Goal: Task Accomplishment & Management: Manage account settings

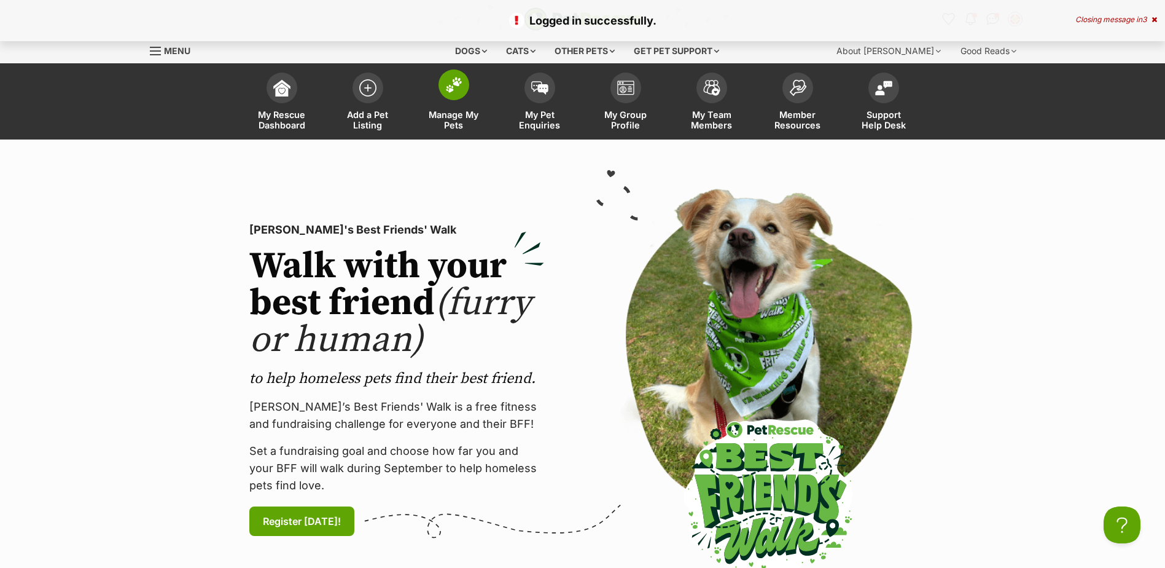
click at [451, 93] on span at bounding box center [454, 84] width 31 height 31
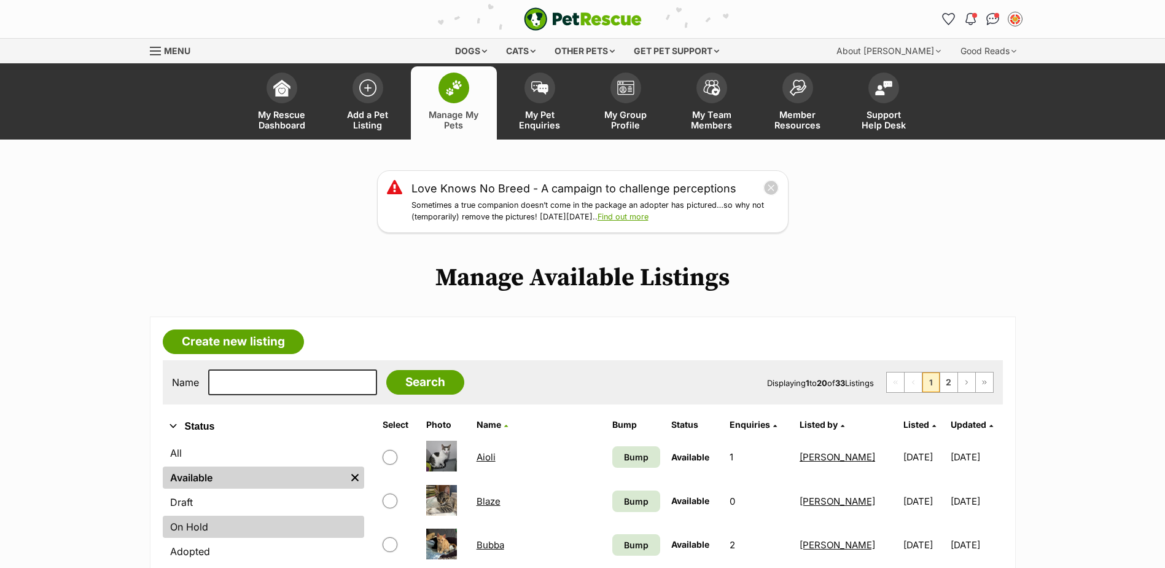
click at [191, 526] on link "On Hold" at bounding box center [263, 526] width 201 height 22
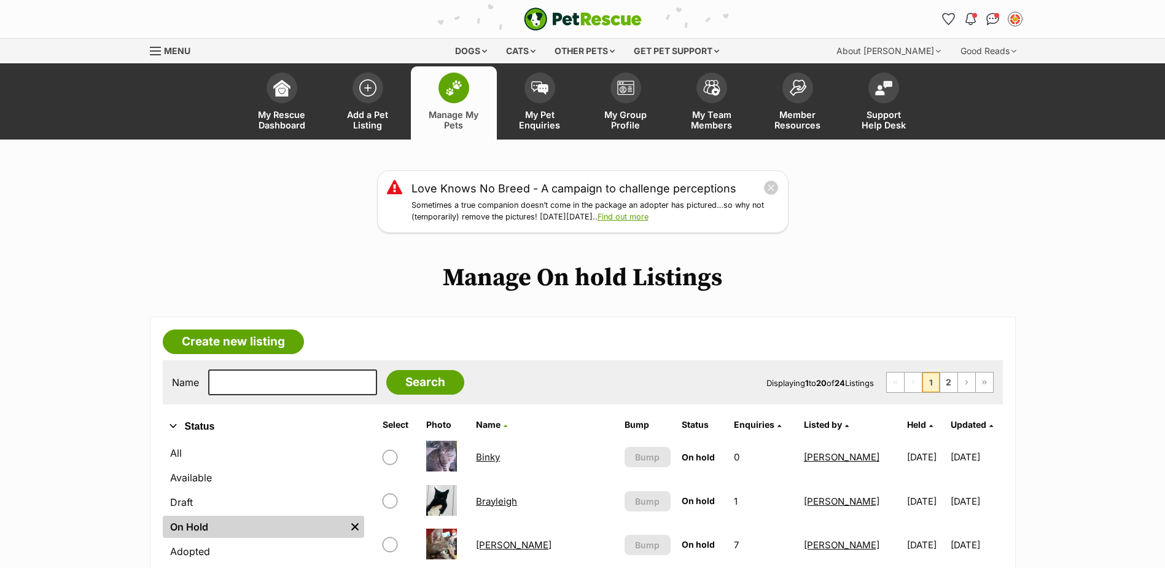
click at [480, 503] on link "Brayleigh" at bounding box center [496, 501] width 41 height 12
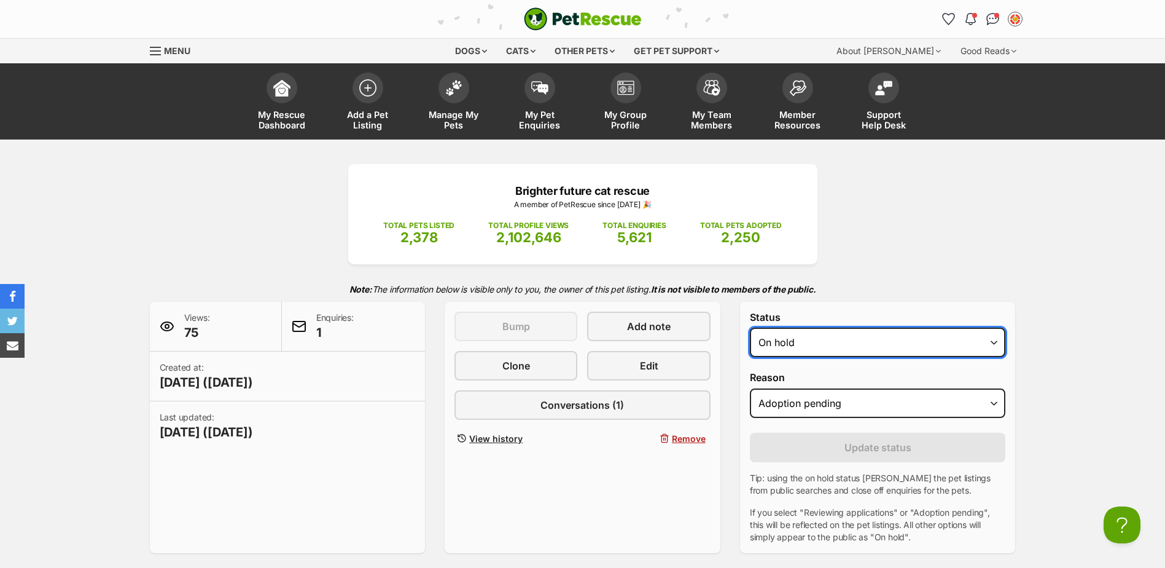
click at [821, 327] on select "Draft - not available as listing has enquires Available On hold Adopted" at bounding box center [878, 341] width 256 height 29
select select "active"
click at [750, 327] on select "Draft - not available as listing has enquires Available On hold Adopted" at bounding box center [878, 341] width 256 height 29
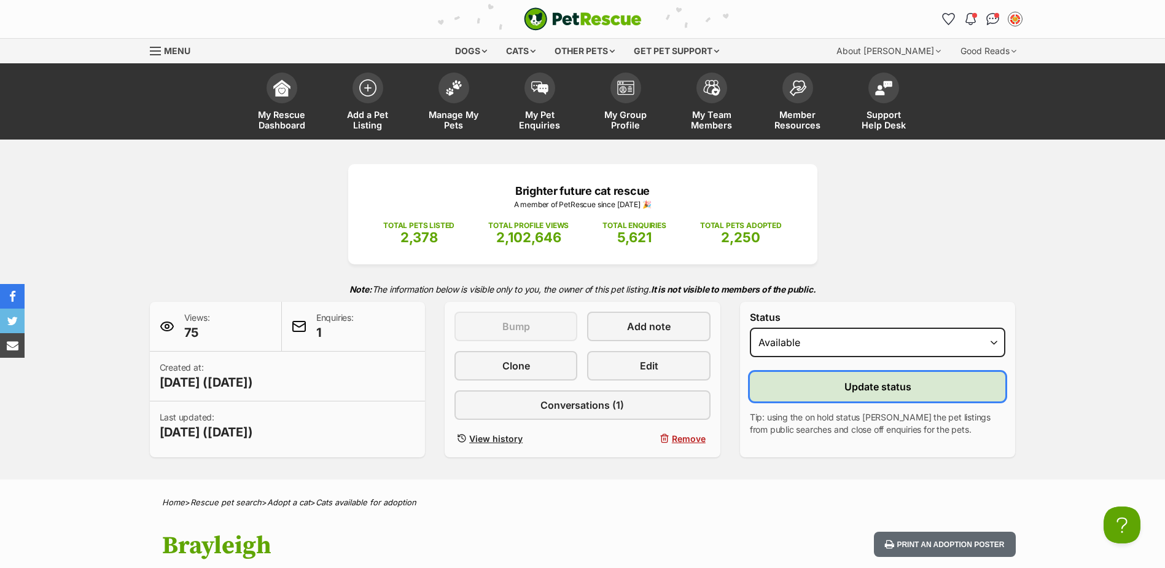
click at [878, 383] on span "Update status" at bounding box center [878, 386] width 67 height 15
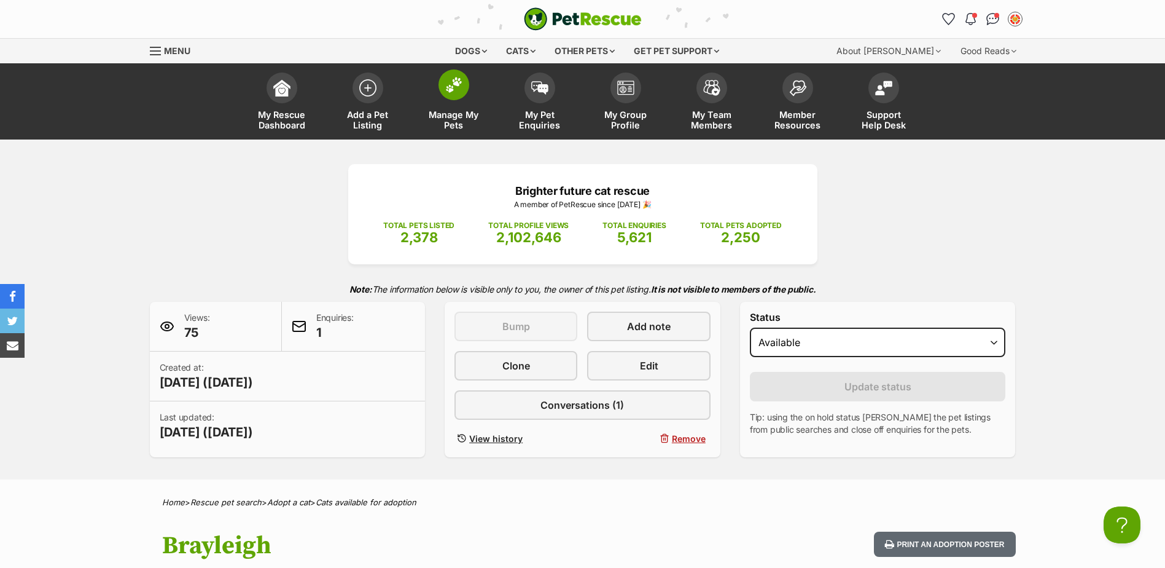
click at [457, 92] on img at bounding box center [453, 85] width 17 height 16
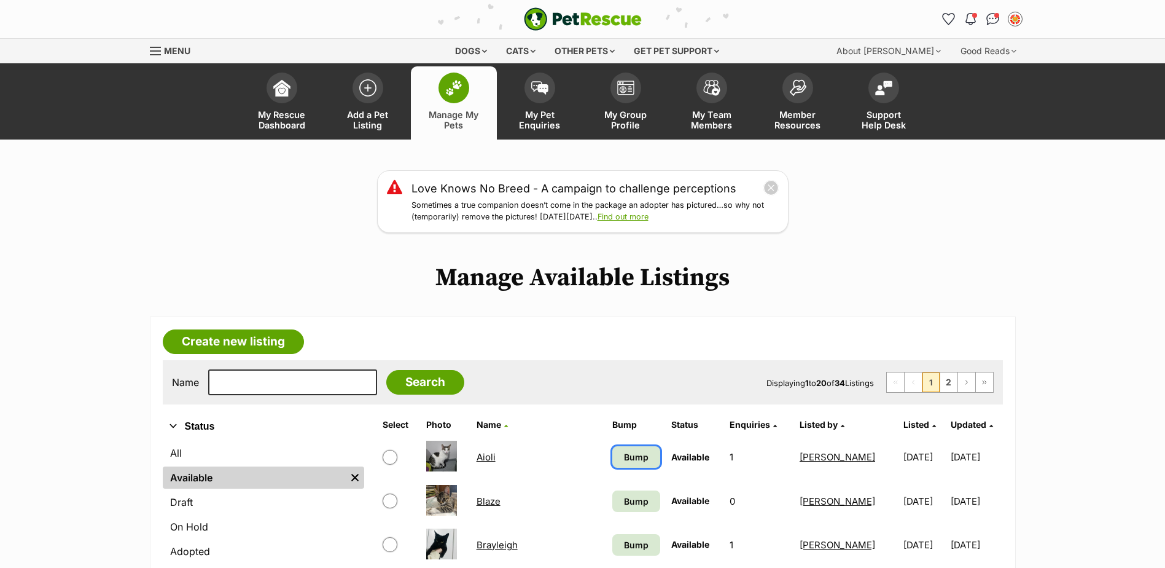
click at [624, 458] on span "Bump" at bounding box center [636, 456] width 25 height 13
click at [624, 502] on span "Bump" at bounding box center [636, 501] width 25 height 13
click at [624, 545] on span "Bump" at bounding box center [636, 544] width 25 height 13
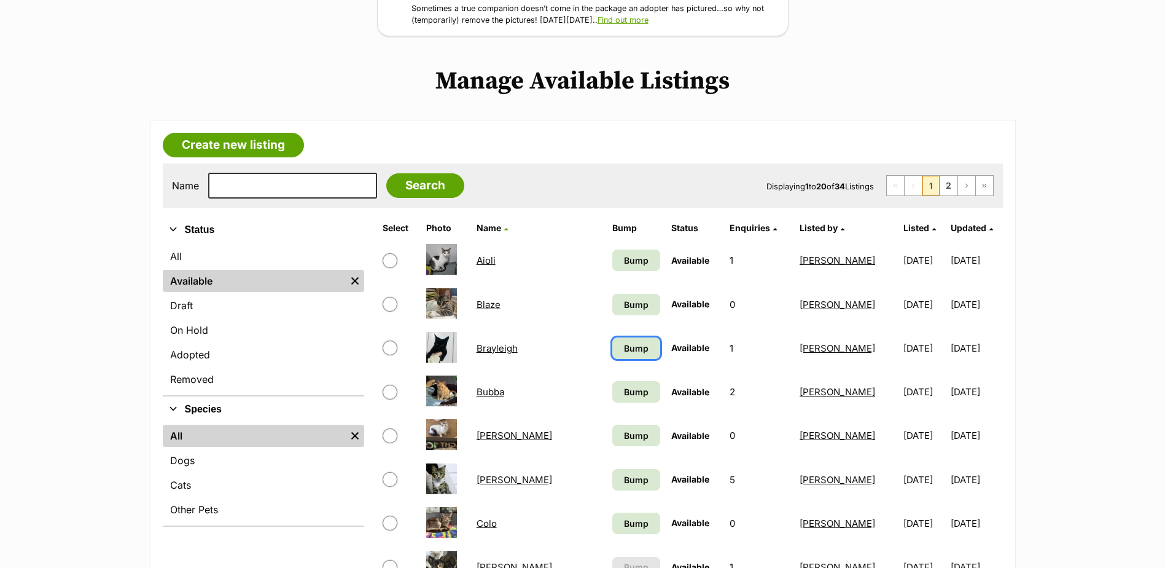
scroll to position [229, 0]
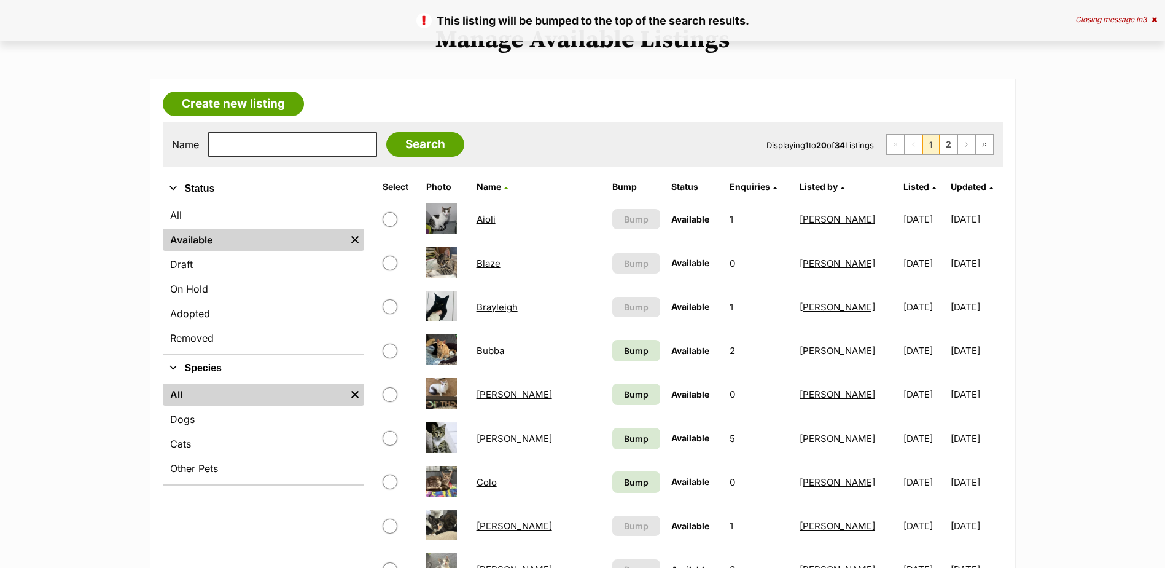
scroll to position [287, 0]
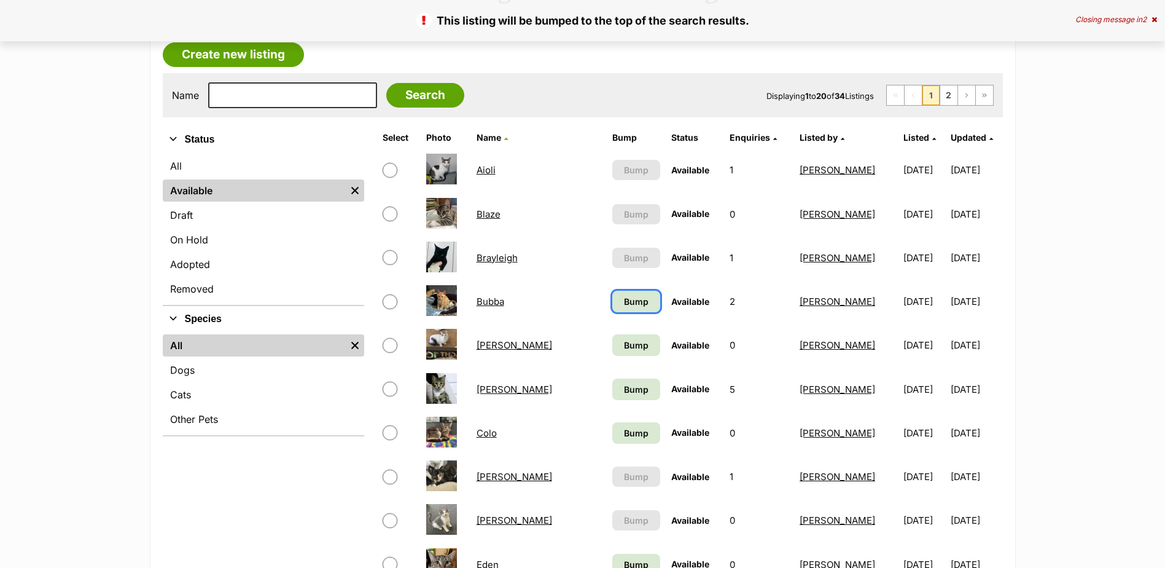
click at [624, 304] on span "Bump" at bounding box center [636, 301] width 25 height 13
click at [624, 344] on span "Bump" at bounding box center [636, 344] width 25 height 13
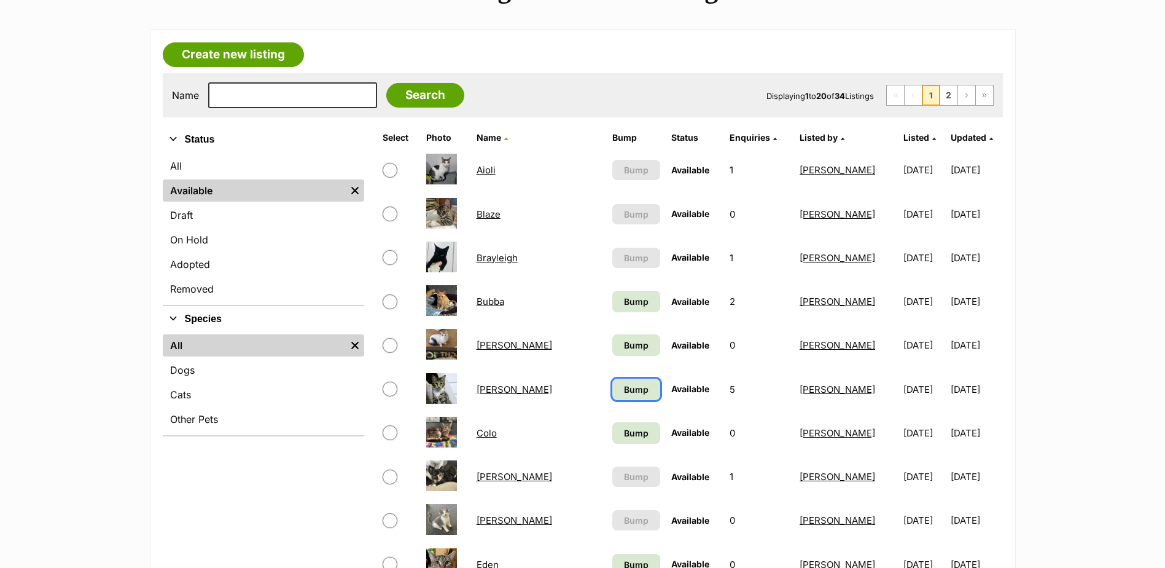
click at [624, 388] on span "Bump" at bounding box center [636, 389] width 25 height 13
click at [624, 436] on span "Bump" at bounding box center [636, 432] width 25 height 13
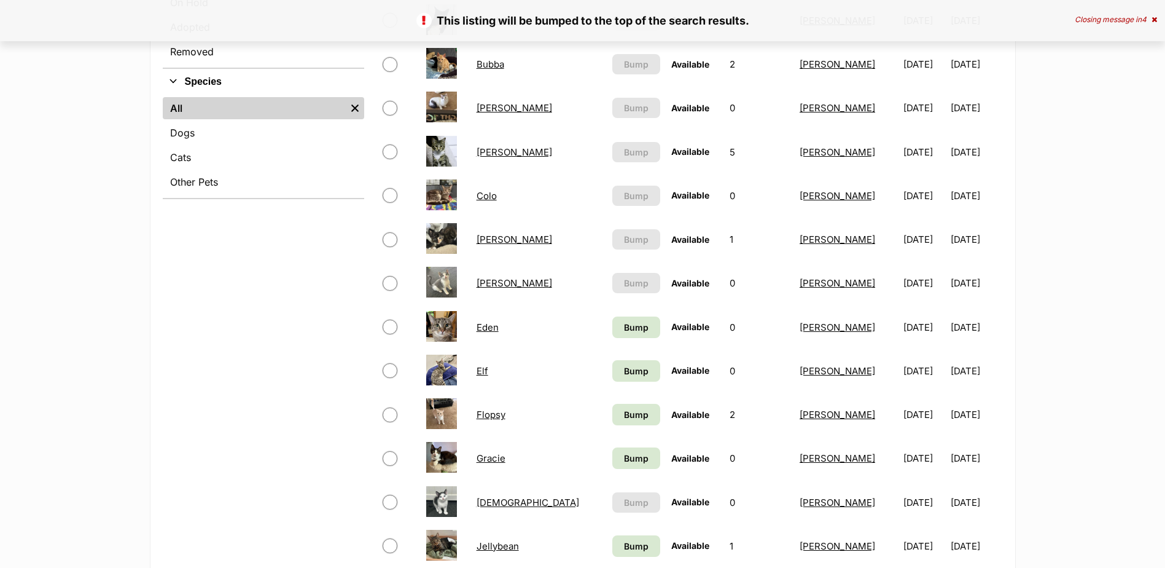
scroll to position [541, 0]
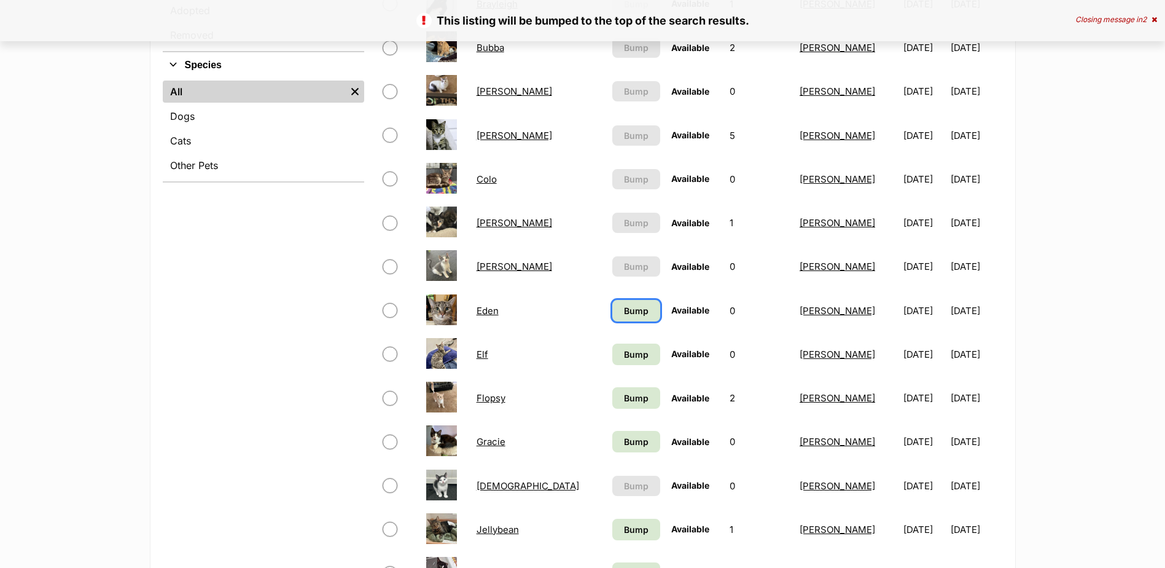
click at [624, 312] on span "Bump" at bounding box center [636, 310] width 25 height 13
click at [624, 353] on span "Bump" at bounding box center [636, 354] width 25 height 13
click at [624, 395] on span "Bump" at bounding box center [636, 397] width 25 height 13
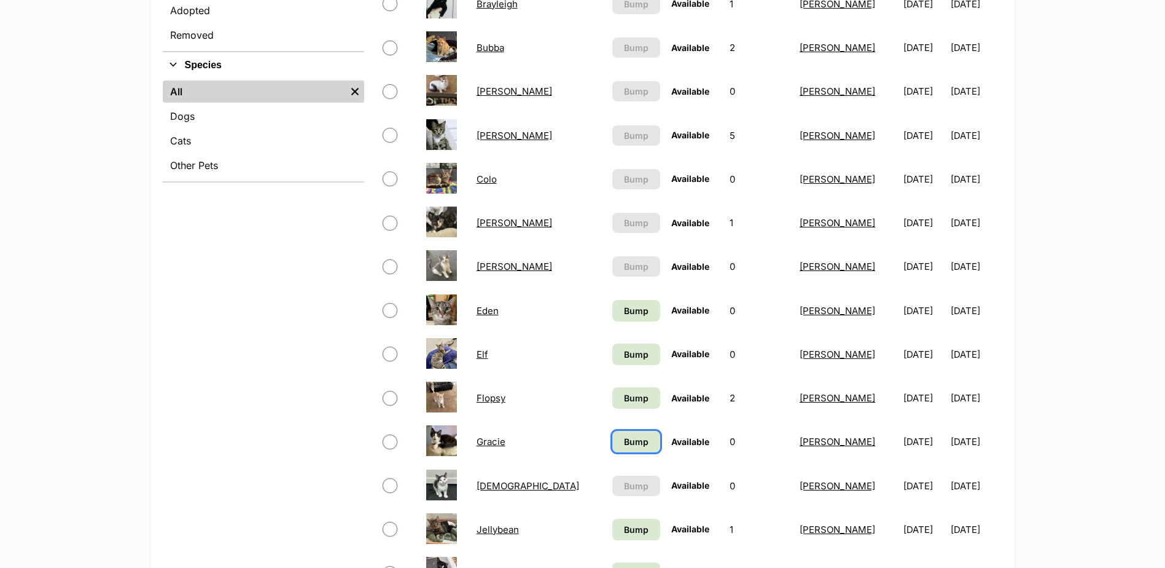
click at [624, 439] on span "Bump" at bounding box center [636, 441] width 25 height 13
click at [624, 528] on span "Bump" at bounding box center [636, 529] width 25 height 13
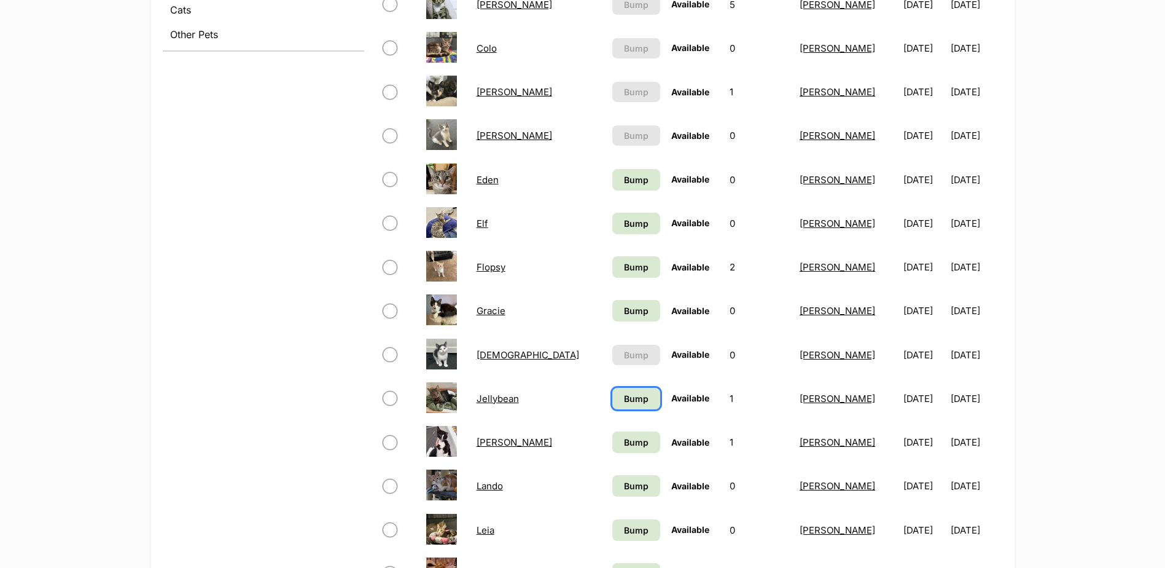
scroll to position [753, 0]
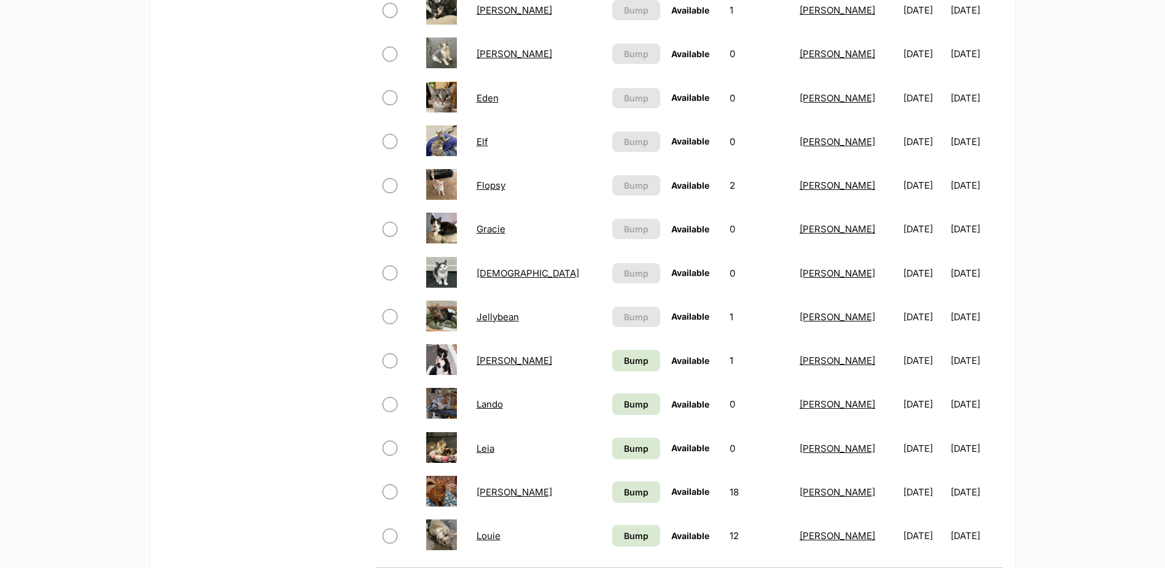
scroll to position [803, 0]
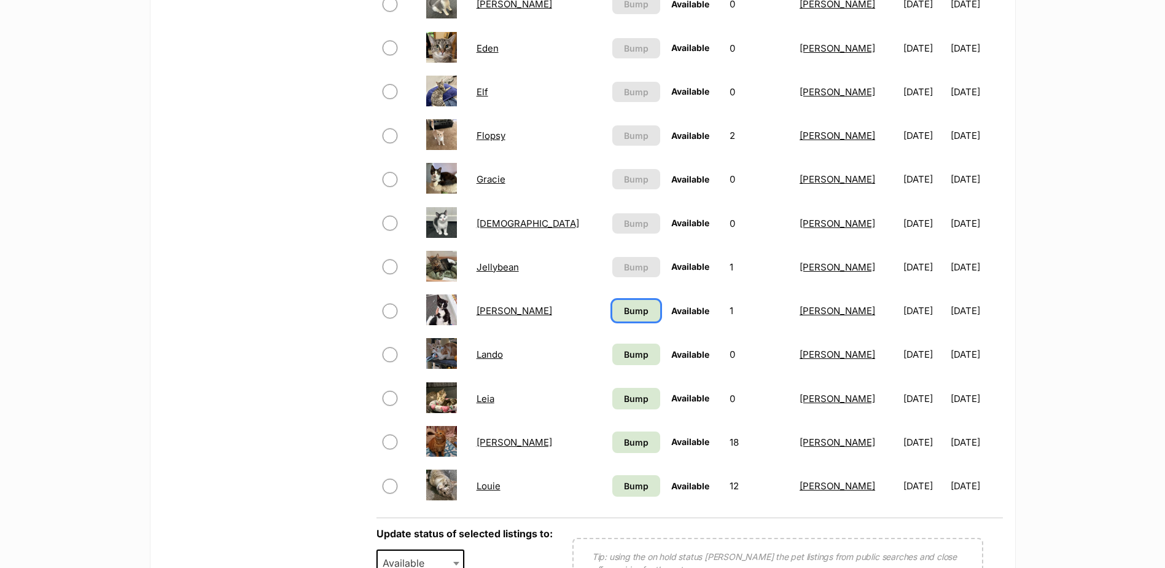
click at [624, 310] on span "Bump" at bounding box center [636, 310] width 25 height 13
click at [624, 354] on span "Bump" at bounding box center [636, 354] width 25 height 13
click at [624, 397] on span "Bump" at bounding box center [636, 398] width 25 height 13
click at [624, 441] on span "Bump" at bounding box center [636, 442] width 25 height 13
click at [624, 483] on span "Bump" at bounding box center [636, 485] width 25 height 13
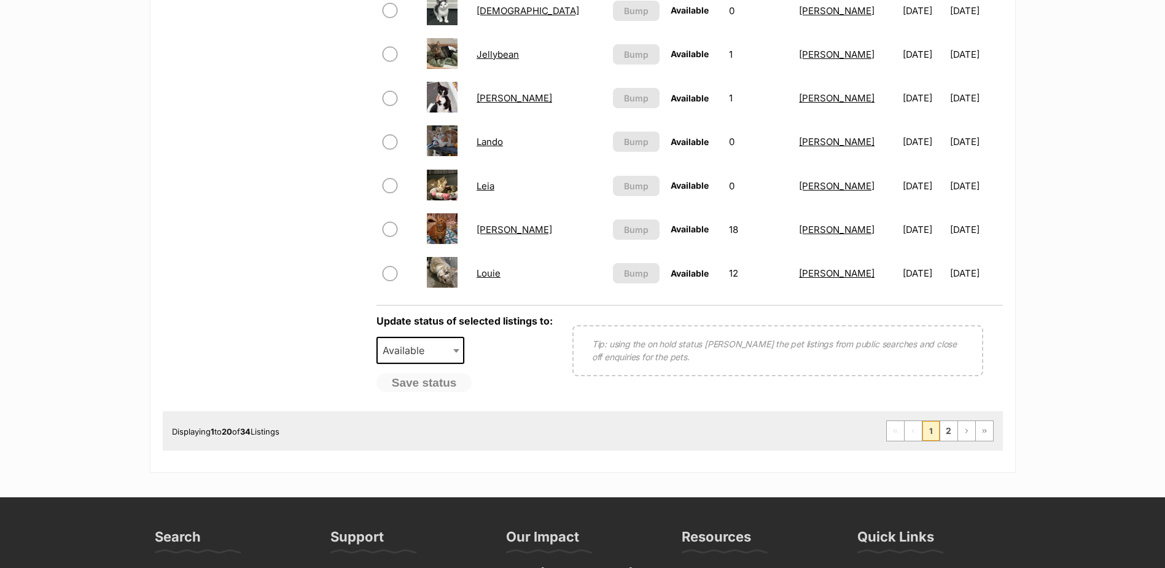
scroll to position [1073, 0]
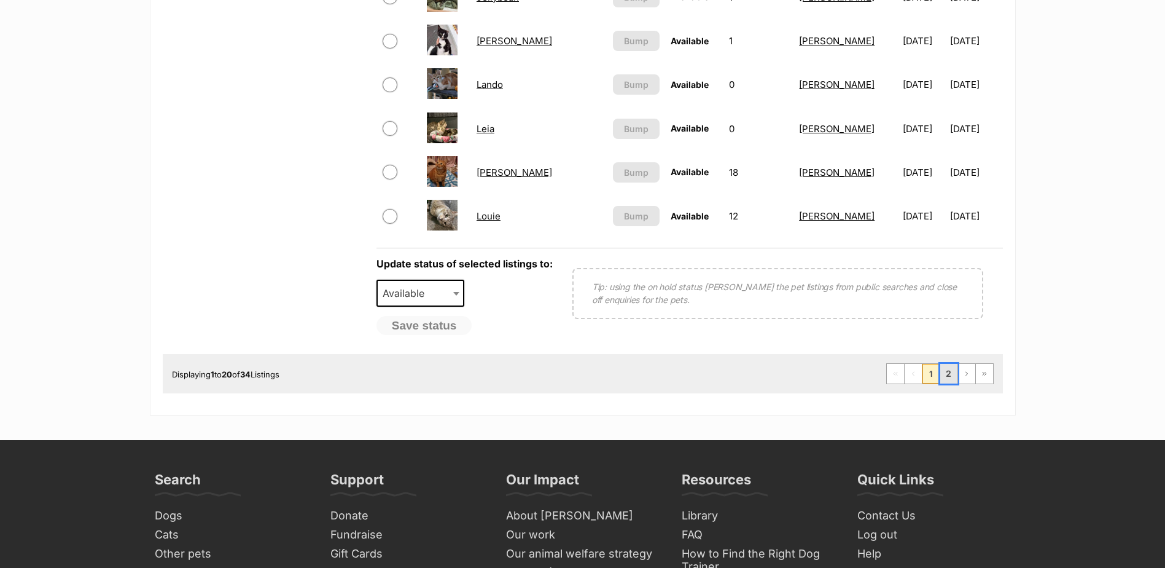
click at [948, 373] on link "2" at bounding box center [948, 374] width 17 height 20
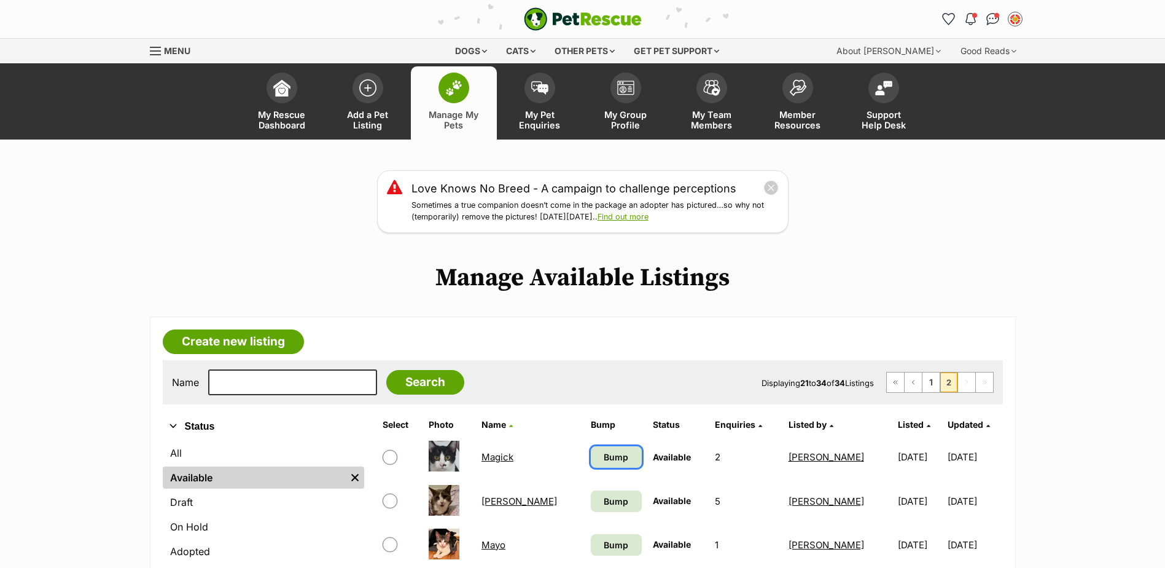
click at [604, 456] on span "Bump" at bounding box center [616, 456] width 25 height 13
click at [604, 502] on span "Bump" at bounding box center [616, 501] width 25 height 13
click at [604, 542] on span "Bump" at bounding box center [616, 544] width 25 height 13
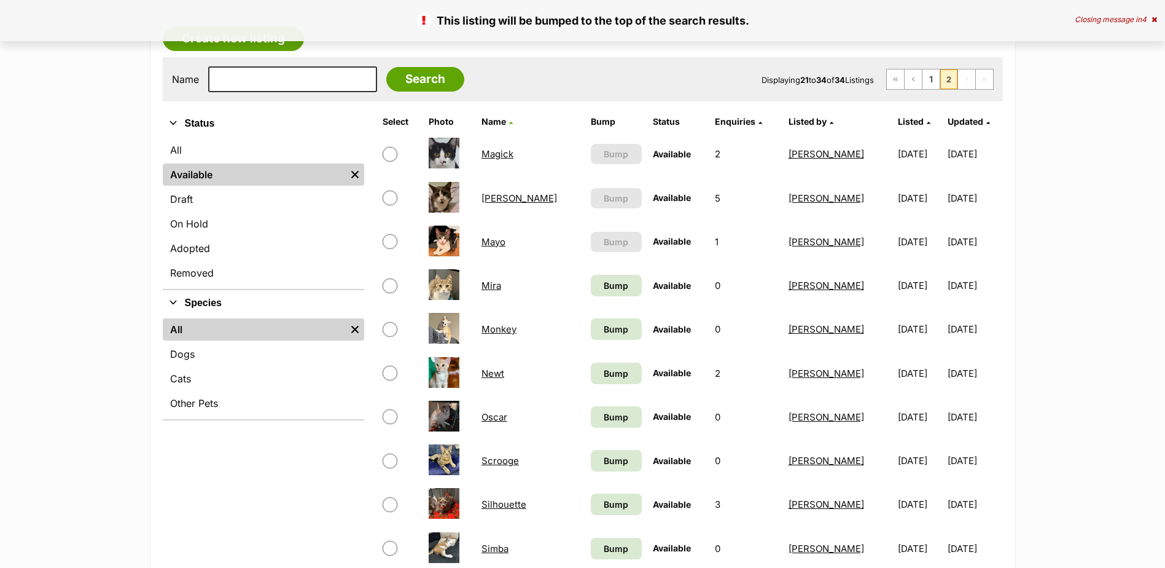
scroll to position [327, 0]
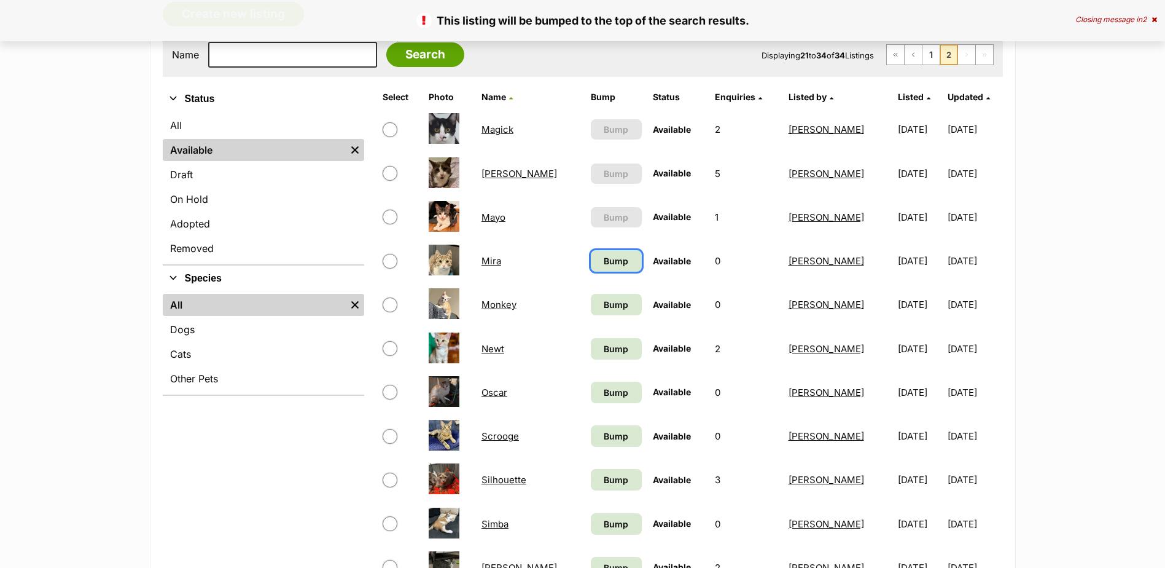
click at [604, 258] on span "Bump" at bounding box center [616, 260] width 25 height 13
click at [604, 303] on span "Bump" at bounding box center [616, 304] width 25 height 13
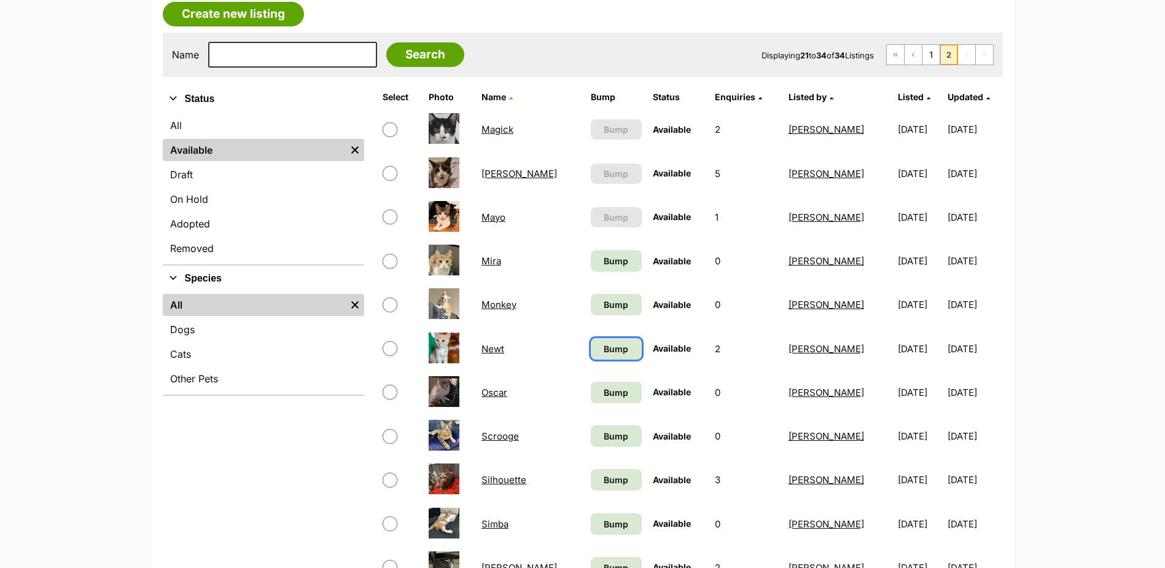
click at [604, 351] on span "Bump" at bounding box center [616, 348] width 25 height 13
click at [493, 265] on link "Mira" at bounding box center [492, 261] width 20 height 12
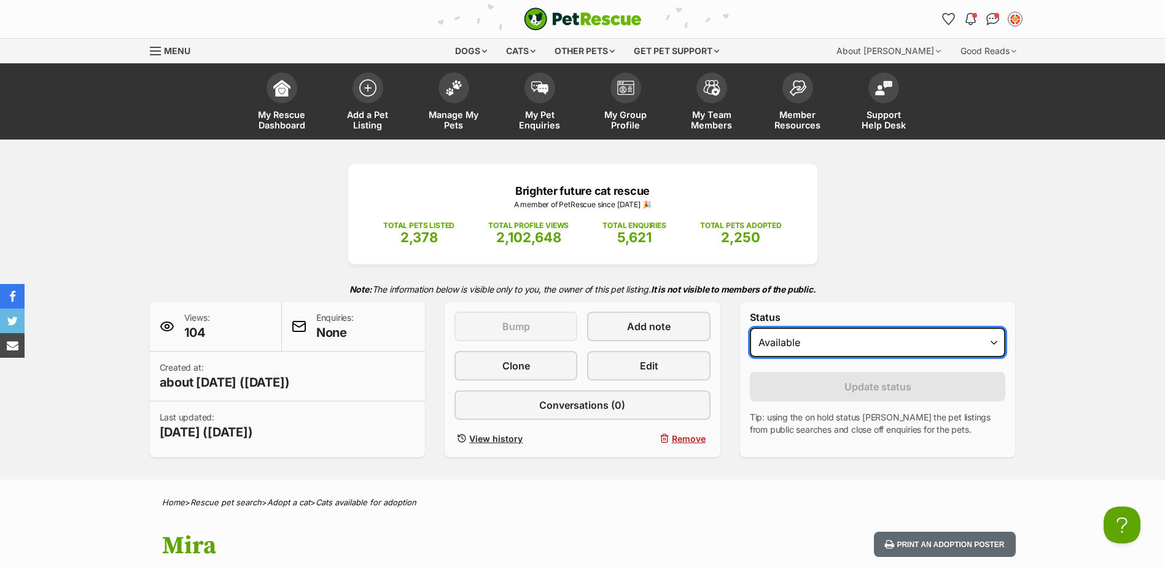
click at [805, 347] on select "Draft Available On hold Adopted" at bounding box center [878, 341] width 256 height 29
select select "on_hold"
click at [750, 327] on select "Draft Available On hold Adopted" at bounding box center [878, 341] width 256 height 29
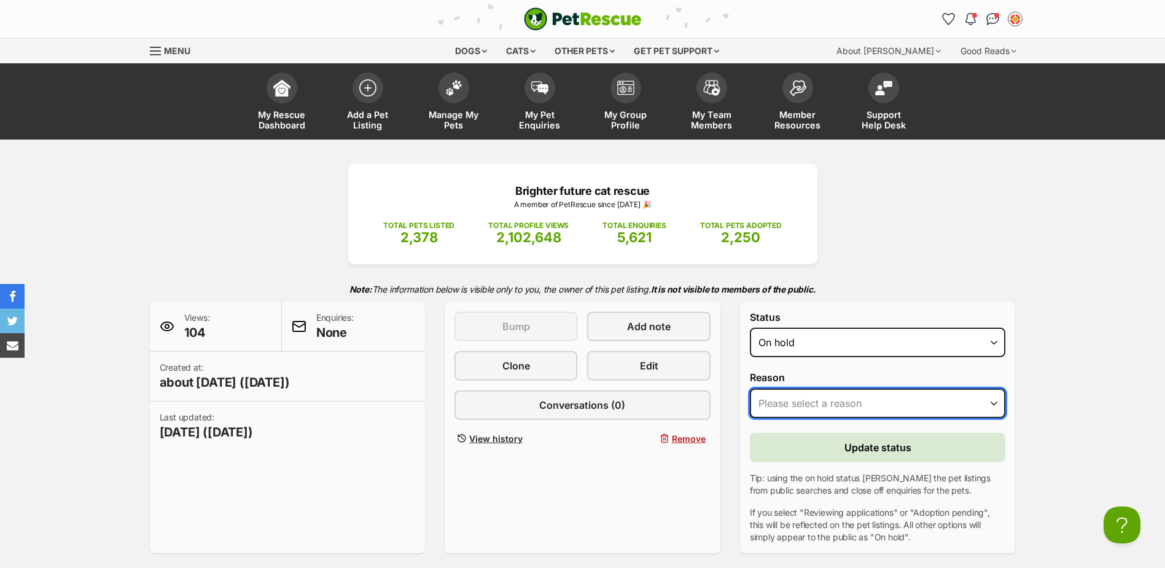
click at [796, 402] on select "Please select a reason Medical reasons Reviewing applications Adoption pending …" at bounding box center [878, 402] width 256 height 29
select select "adoption_pending"
click at [750, 388] on select "Please select a reason Medical reasons Reviewing applications Adoption pending …" at bounding box center [878, 402] width 256 height 29
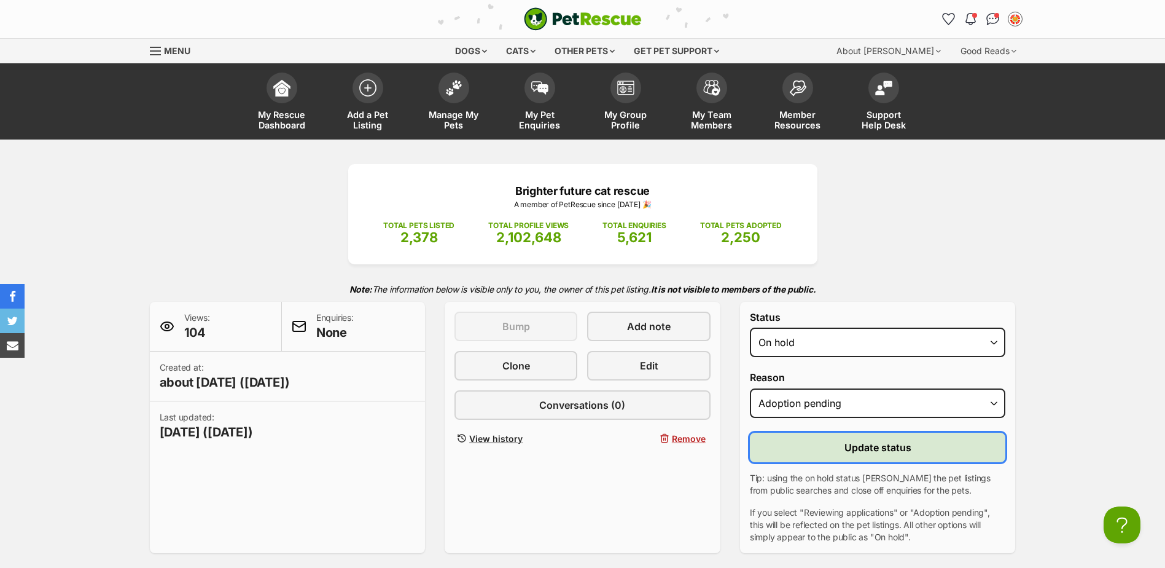
click at [901, 446] on span "Update status" at bounding box center [878, 447] width 67 height 15
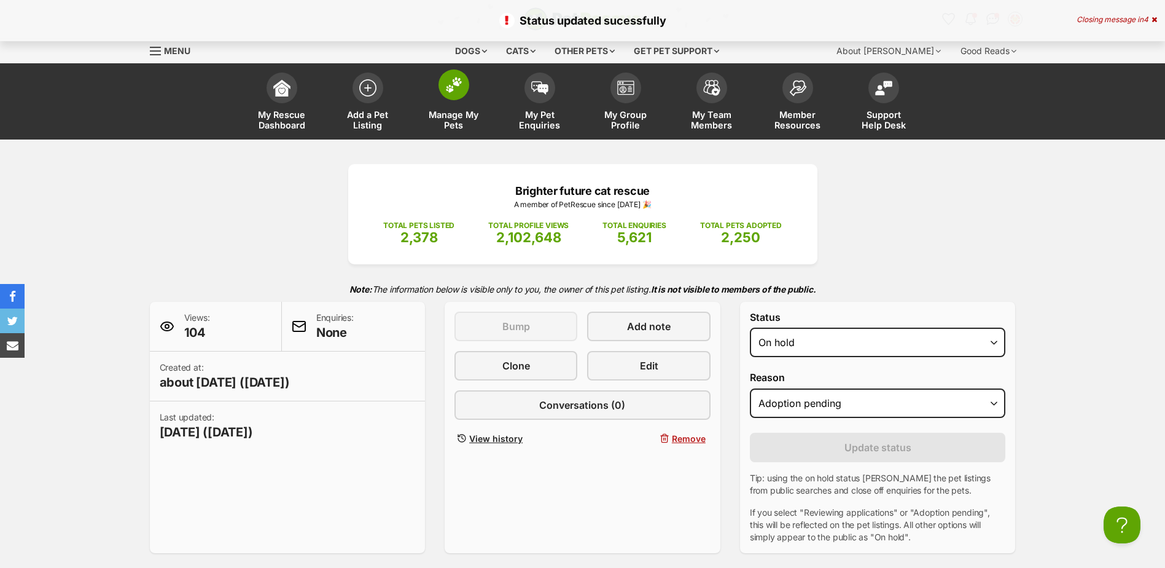
click at [465, 93] on span at bounding box center [454, 84] width 31 height 31
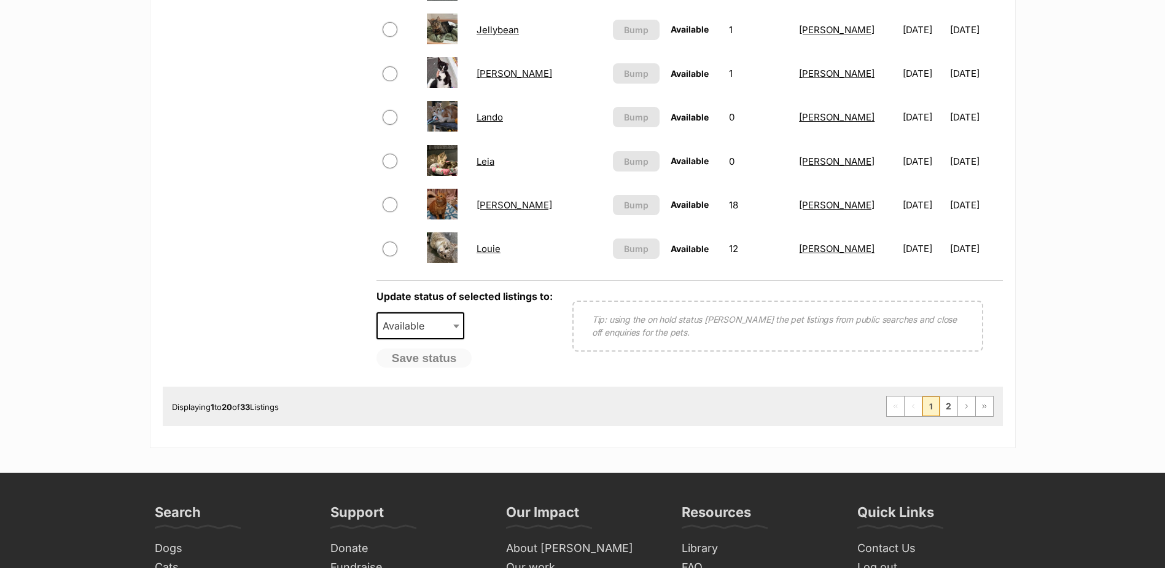
scroll to position [1089, 0]
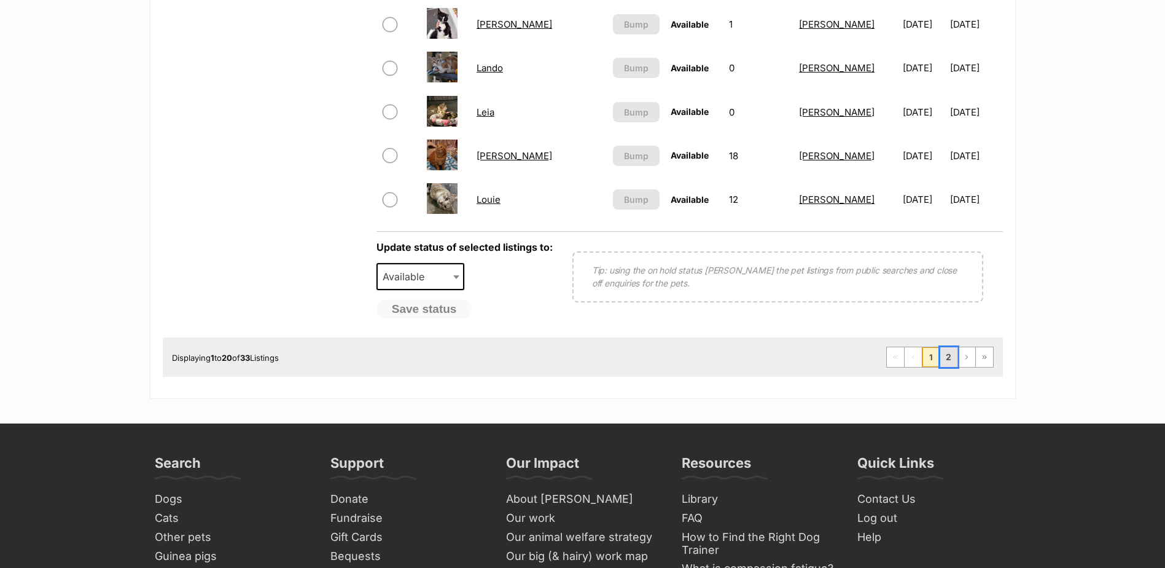
click at [953, 357] on link "2" at bounding box center [948, 357] width 17 height 20
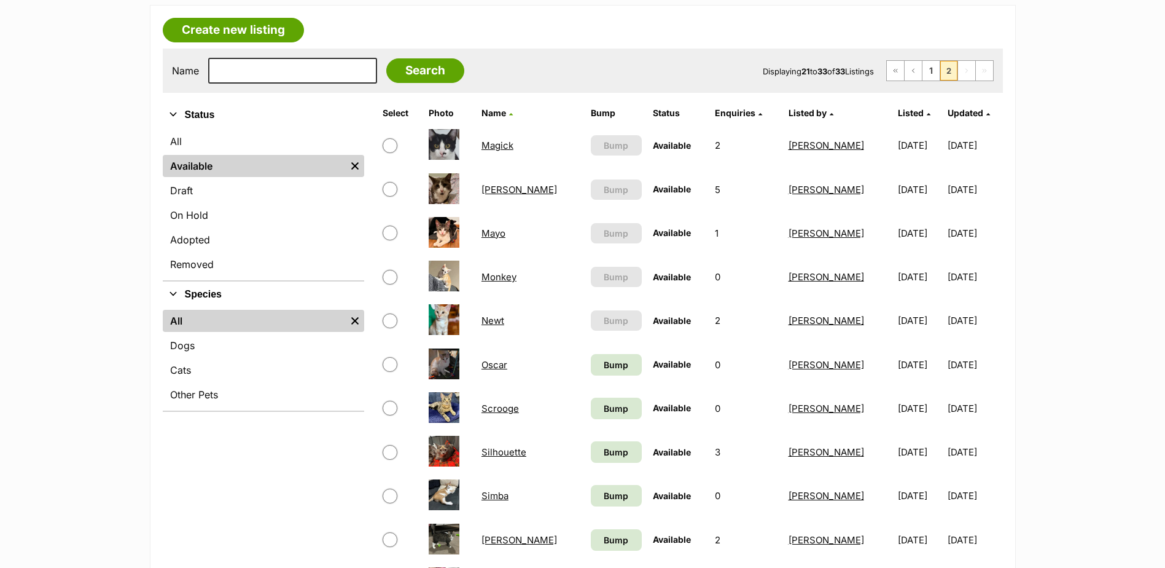
scroll to position [369, 0]
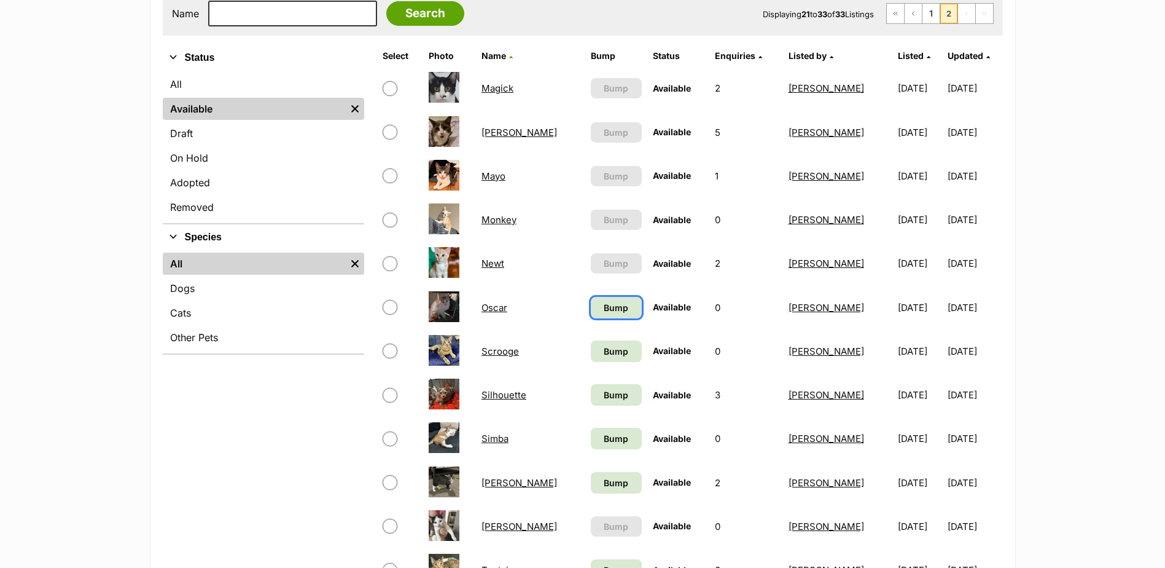
click at [604, 308] on span "Bump" at bounding box center [616, 307] width 25 height 13
click at [604, 353] on span "Bump" at bounding box center [616, 351] width 25 height 13
click at [604, 394] on span "Bump" at bounding box center [616, 394] width 25 height 13
click at [604, 440] on span "Bump" at bounding box center [616, 438] width 25 height 13
click at [604, 485] on span "Bump" at bounding box center [616, 482] width 25 height 13
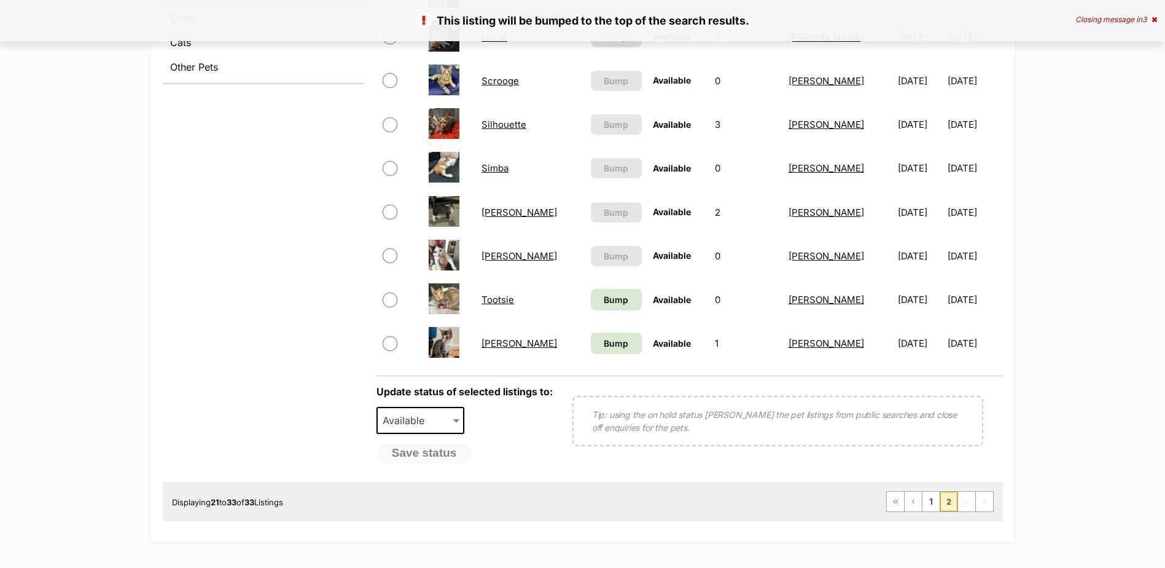
scroll to position [655, 0]
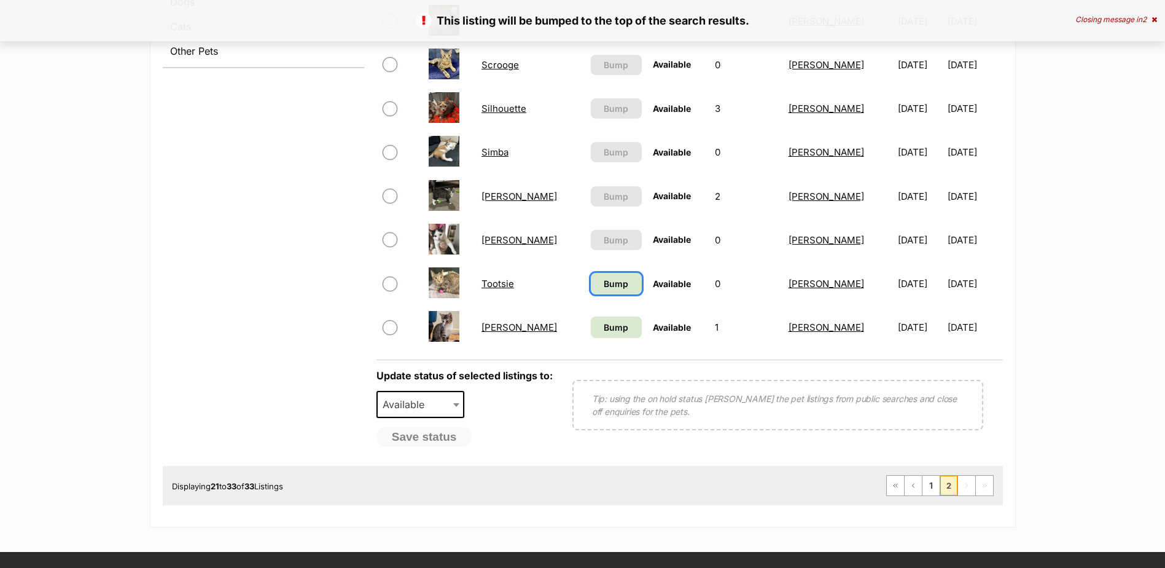
click at [604, 283] on span "Bump" at bounding box center [616, 283] width 25 height 13
click at [604, 328] on span "Bump" at bounding box center [616, 327] width 25 height 13
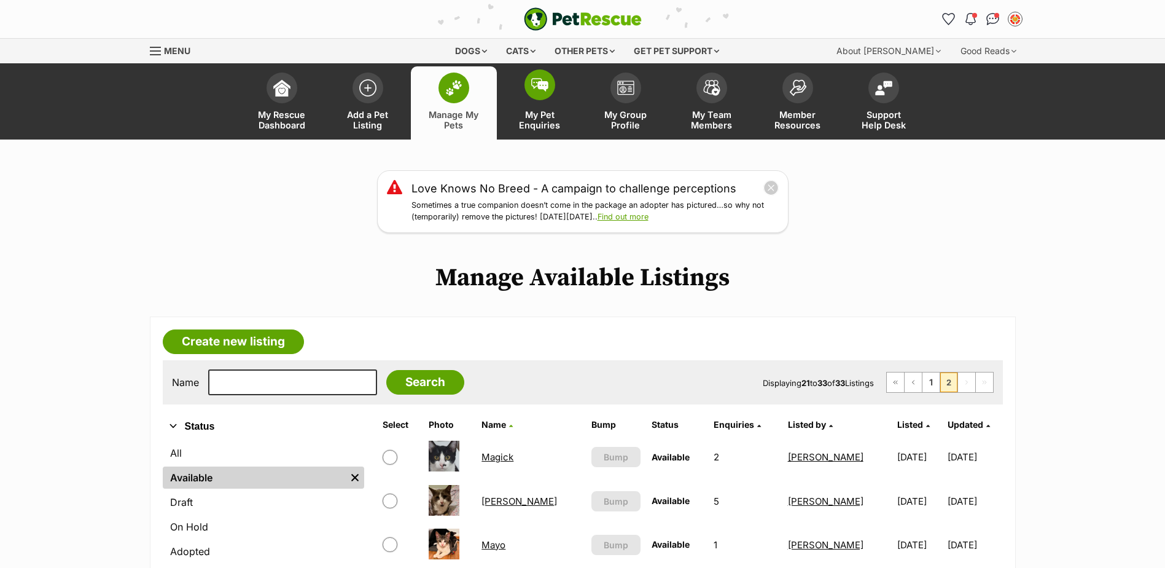
click at [547, 87] on img at bounding box center [539, 85] width 17 height 14
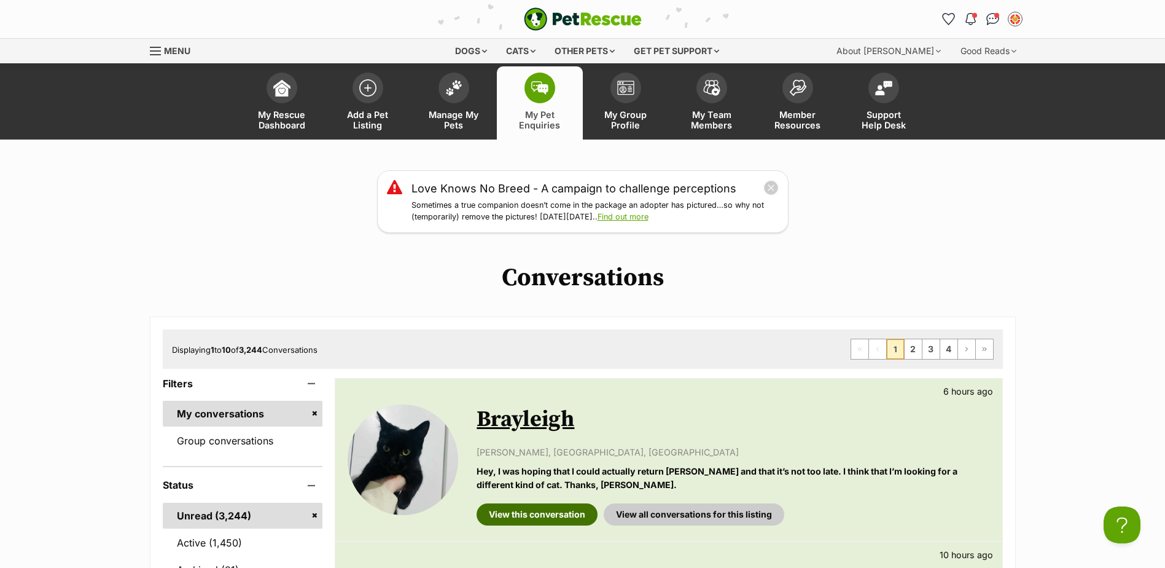
click at [565, 510] on link "View this conversation" at bounding box center [537, 514] width 121 height 22
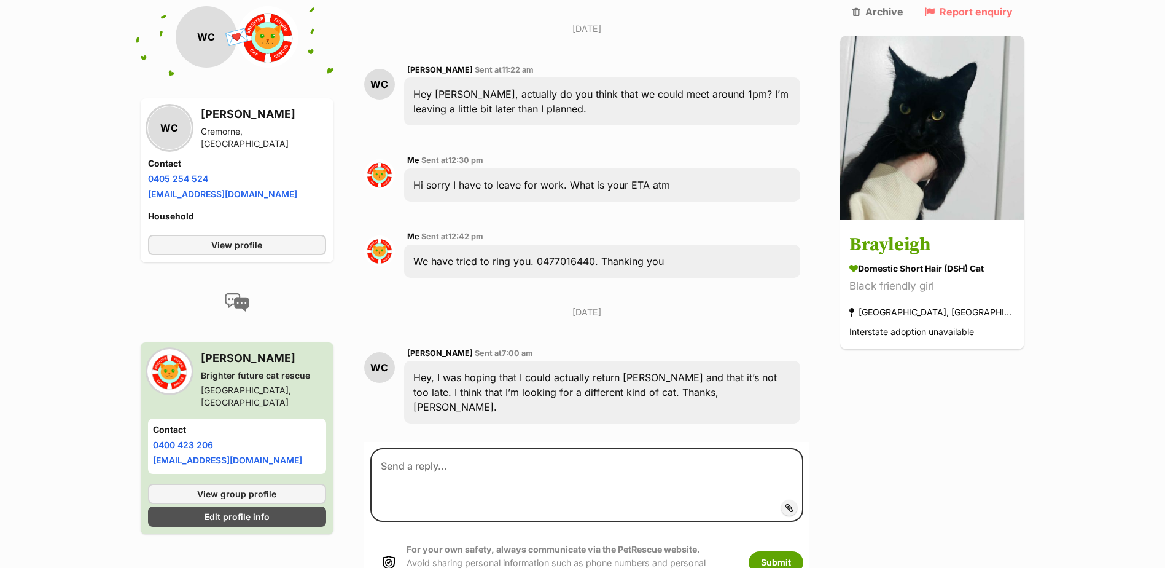
scroll to position [2170, 0]
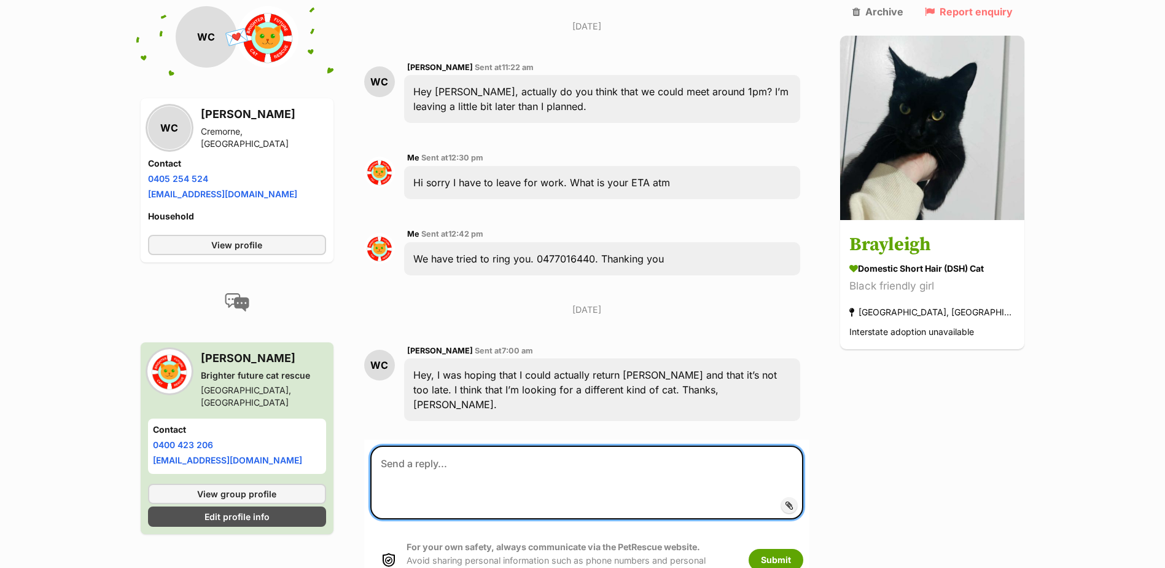
click at [455, 445] on textarea at bounding box center [587, 482] width 434 height 74
type textarea "Hi how are you Yes sure can we ask the reason please. Thanking you"
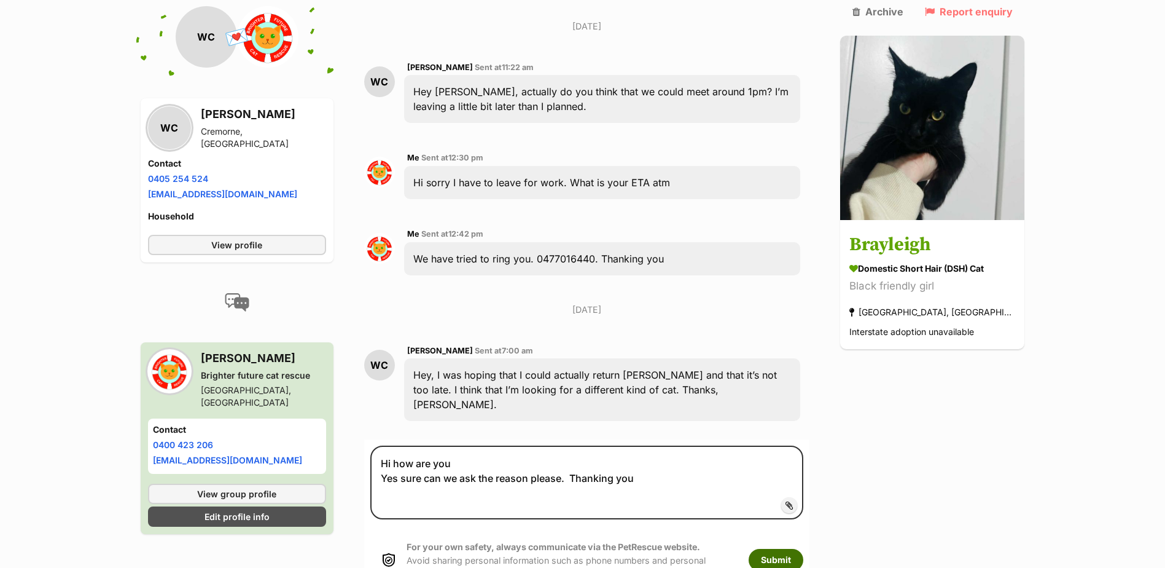
click at [792, 549] on button "Submit" at bounding box center [776, 560] width 55 height 22
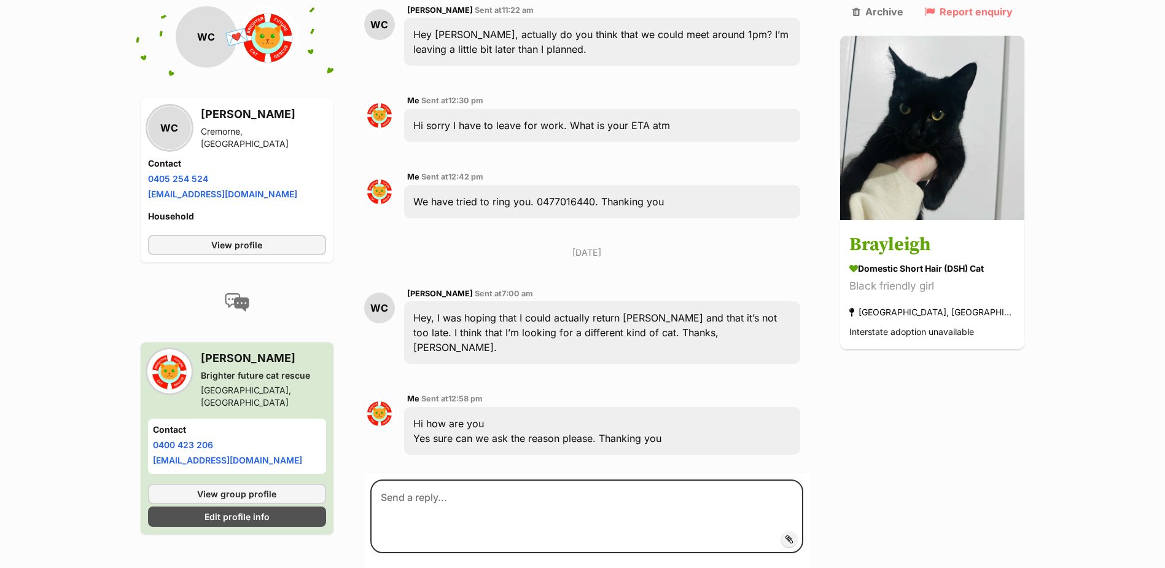
scroll to position [2261, 0]
